Goal: Task Accomplishment & Management: Manage account settings

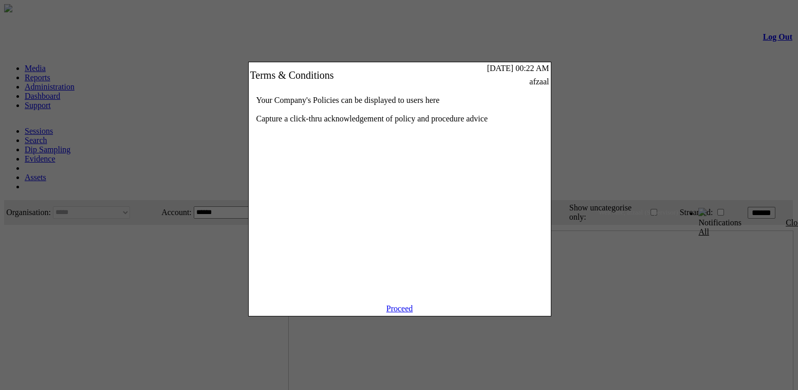
click at [404, 312] on link "Proceed" at bounding box center [399, 308] width 27 height 9
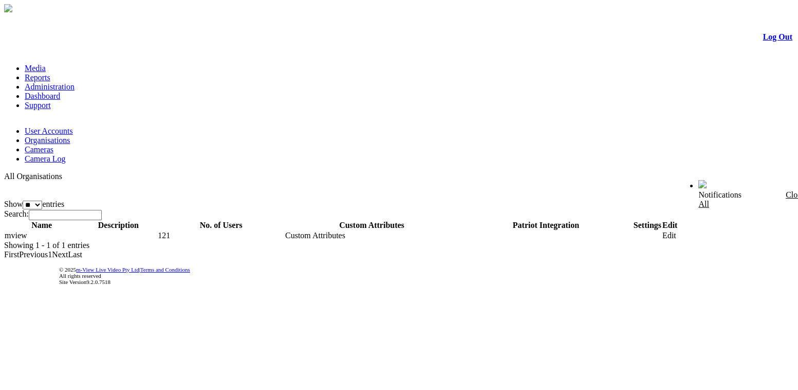
click at [676, 231] on link "Edit" at bounding box center [669, 235] width 14 height 9
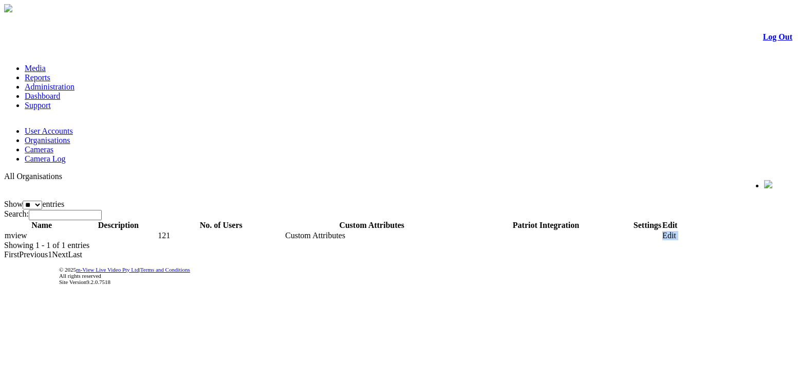
click at [676, 231] on link "Edit" at bounding box center [669, 235] width 14 height 9
click at [771, 38] on link "Log Out" at bounding box center [777, 36] width 29 height 9
